Goal: Task Accomplishment & Management: Manage account settings

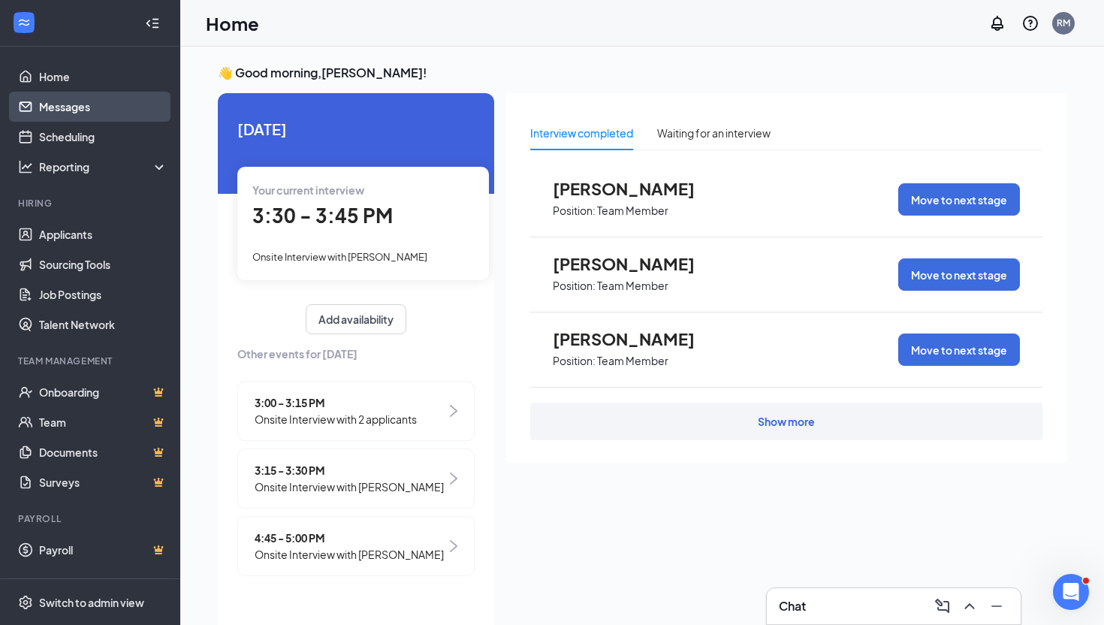
click at [129, 113] on link "Messages" at bounding box center [103, 107] width 128 height 30
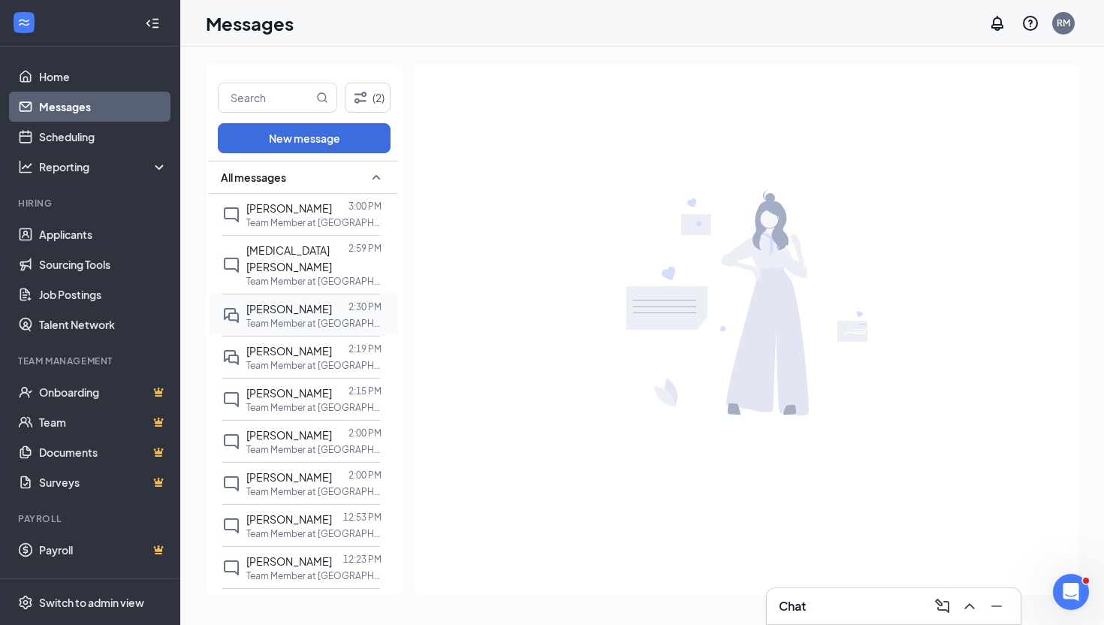
click at [279, 317] on p "Team Member at [GEOGRAPHIC_DATA][PERSON_NAME]" at bounding box center [313, 323] width 135 height 13
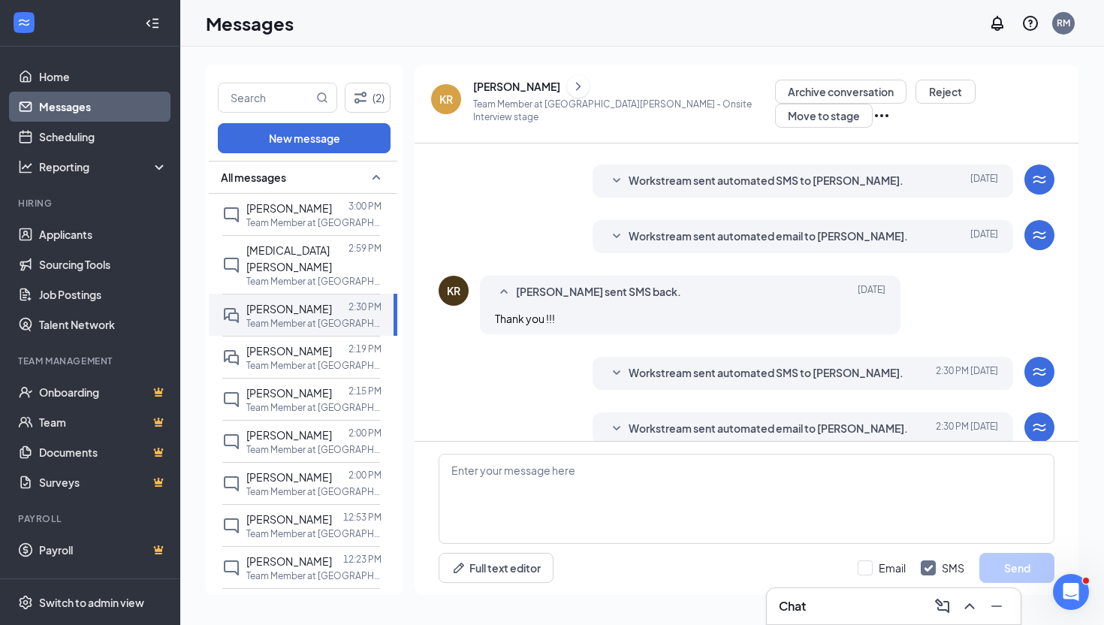
scroll to position [310, 0]
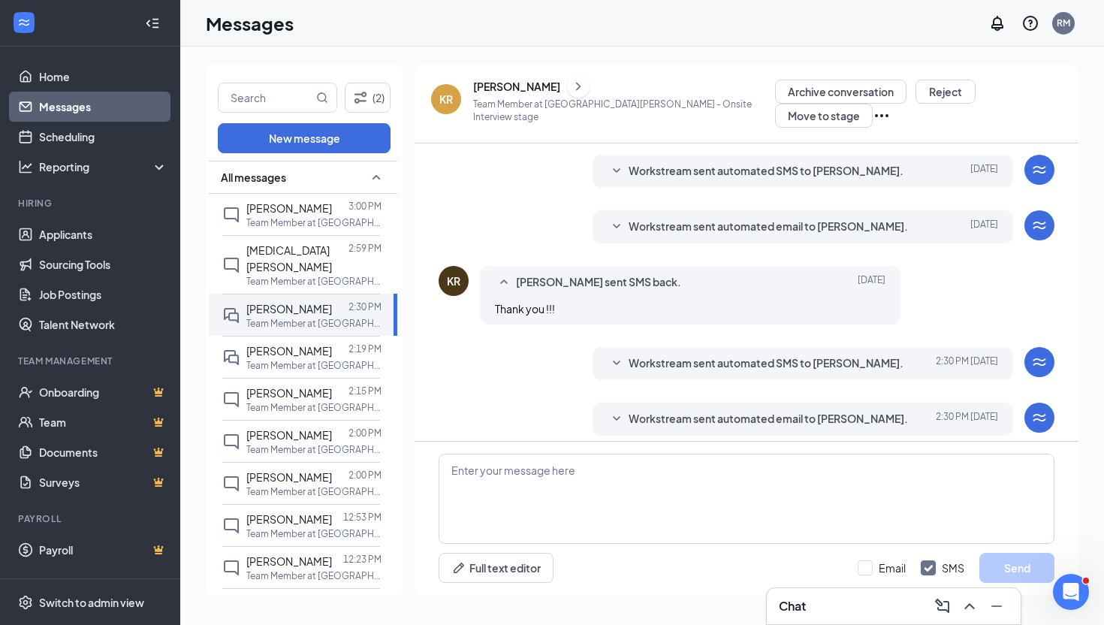
click at [531, 98] on div "[PERSON_NAME]" at bounding box center [624, 86] width 302 height 23
click at [533, 94] on div "[PERSON_NAME]" at bounding box center [516, 86] width 87 height 15
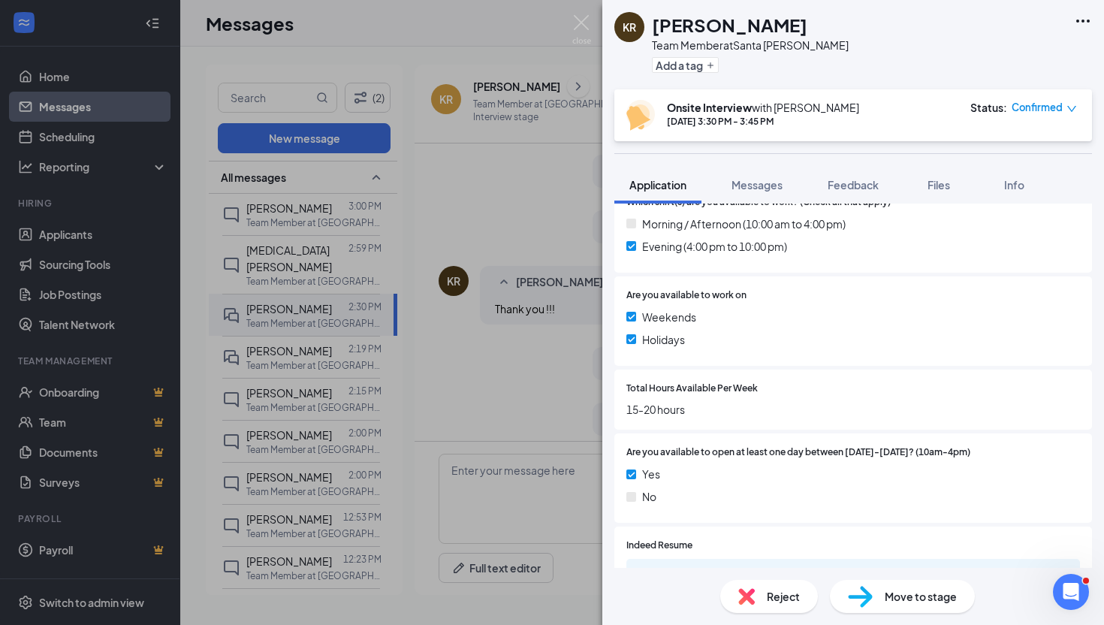
scroll to position [567, 0]
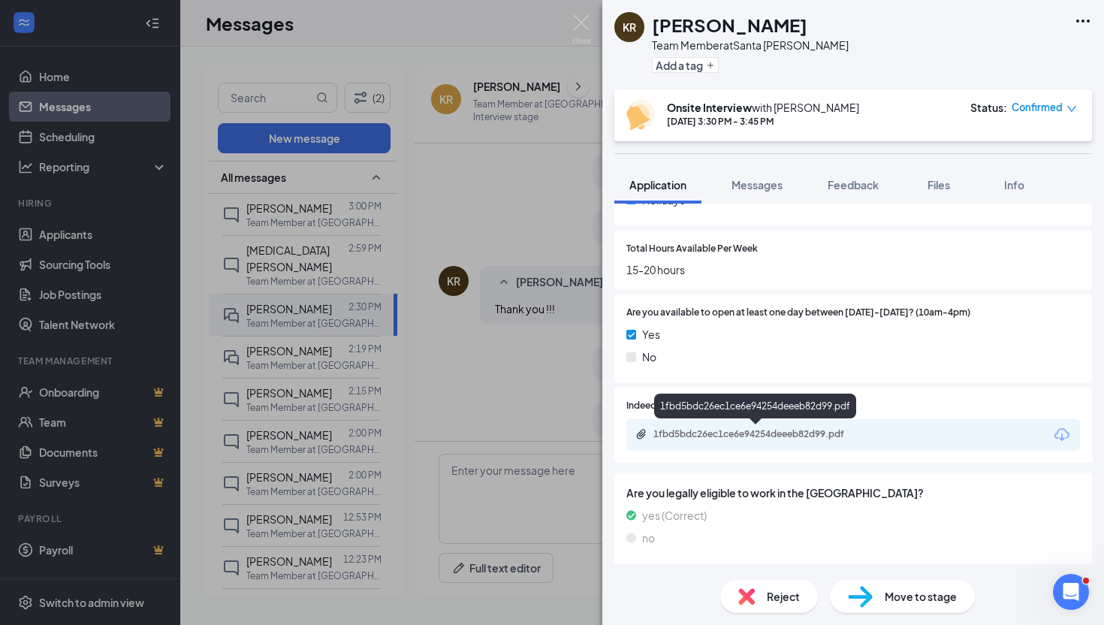
click at [729, 430] on div "1fbd5bdc26ec1ce6e94254deeeb82d99.pdf" at bounding box center [759, 434] width 210 height 12
